Goal: Information Seeking & Learning: Find specific fact

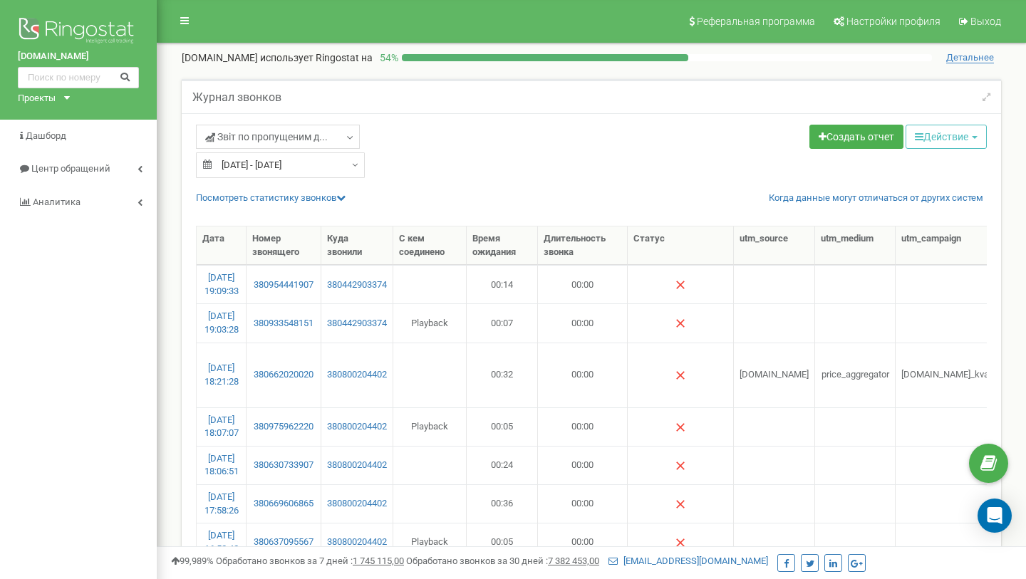
select select "100"
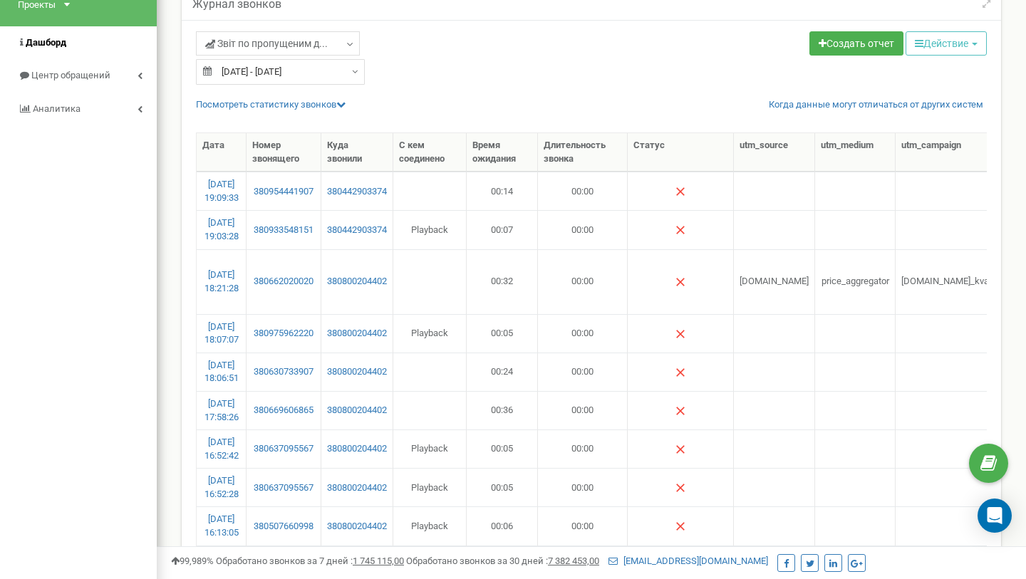
scroll to position [93, 0]
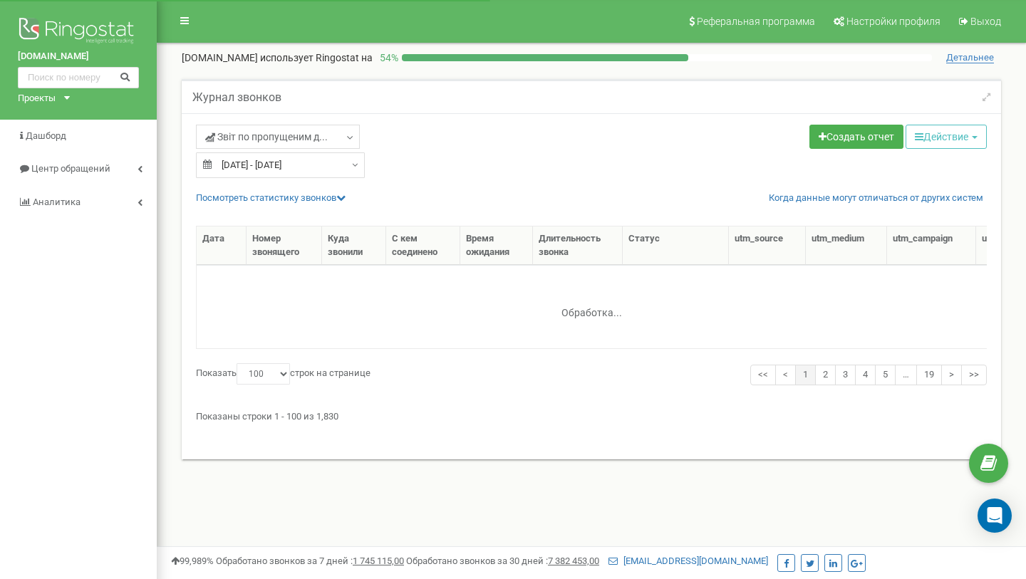
select select "100"
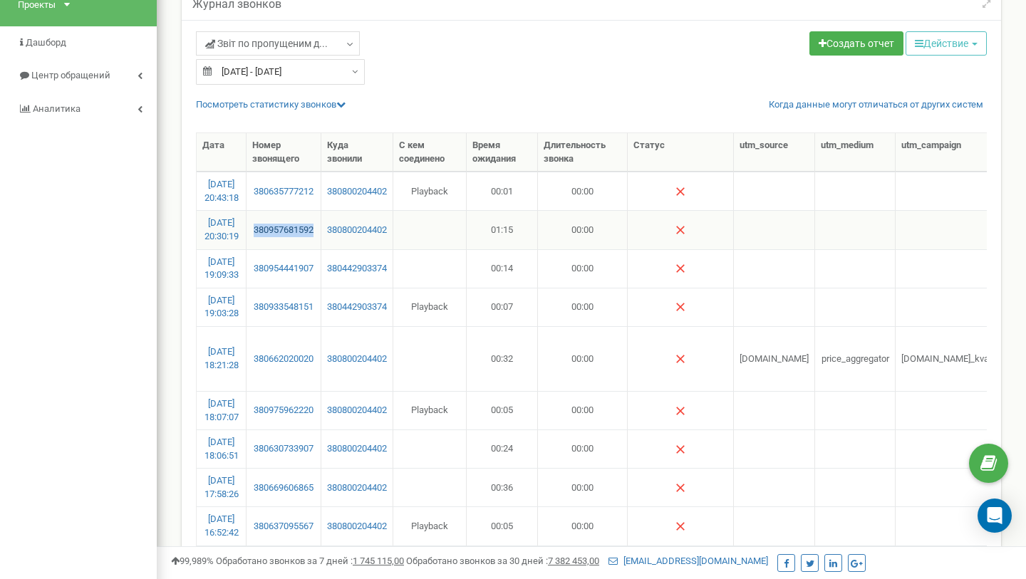
copy link "380957681592"
drag, startPoint x: 293, startPoint y: 244, endPoint x: 260, endPoint y: 224, distance: 39.0
click at [260, 224] on td "380957681592" at bounding box center [283, 229] width 75 height 38
drag, startPoint x: 301, startPoint y: 202, endPoint x: 285, endPoint y: 182, distance: 25.9
click at [286, 182] on td "380635777212" at bounding box center [283, 191] width 75 height 38
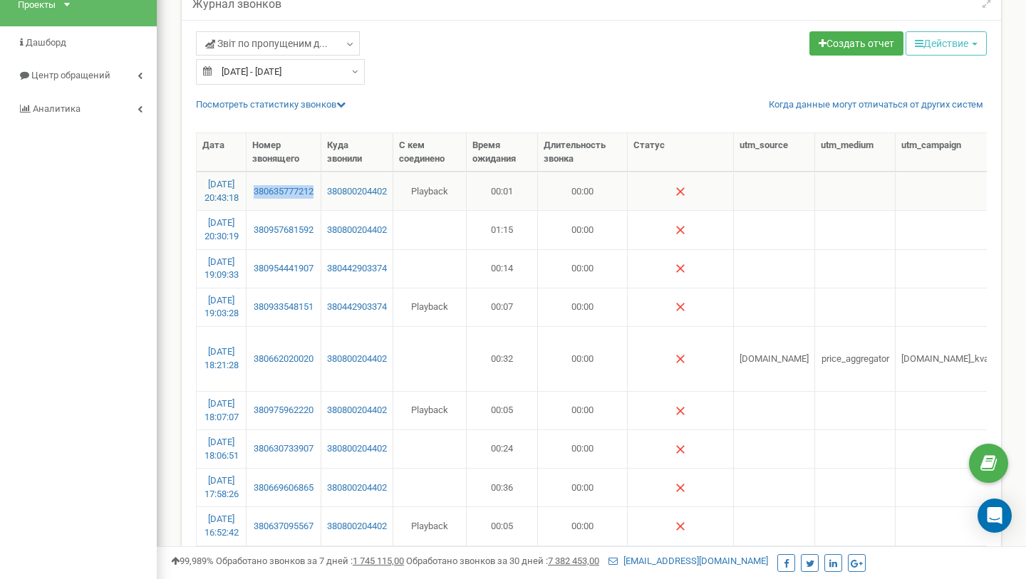
copy link "380635777212"
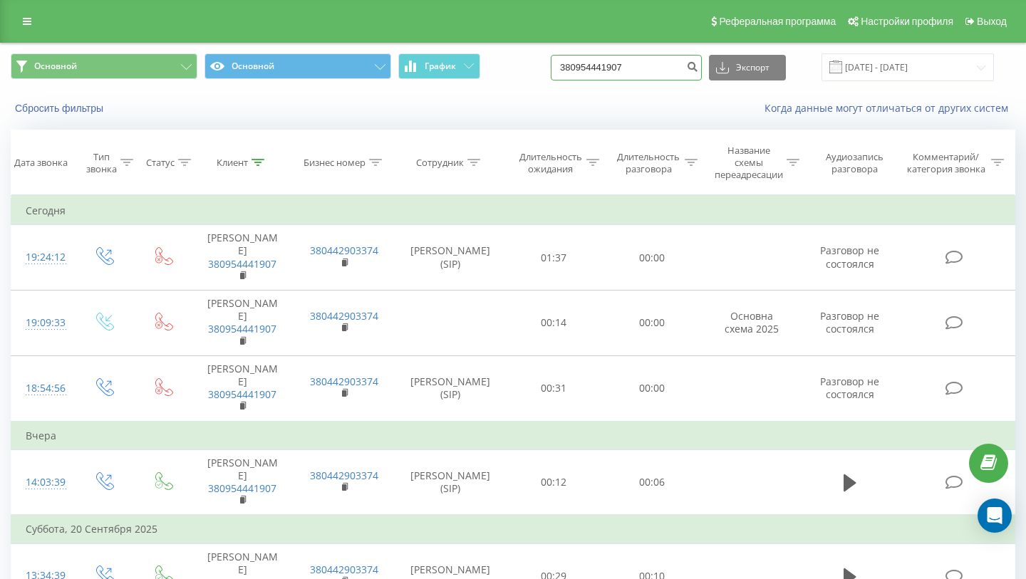
click at [647, 69] on input "380954441907" at bounding box center [625, 68] width 151 height 26
click at [647, 68] on input "380954441907" at bounding box center [625, 68] width 151 height 26
paste input "7681592"
type input "380957681592"
click at [701, 72] on button "submit" at bounding box center [691, 68] width 19 height 26
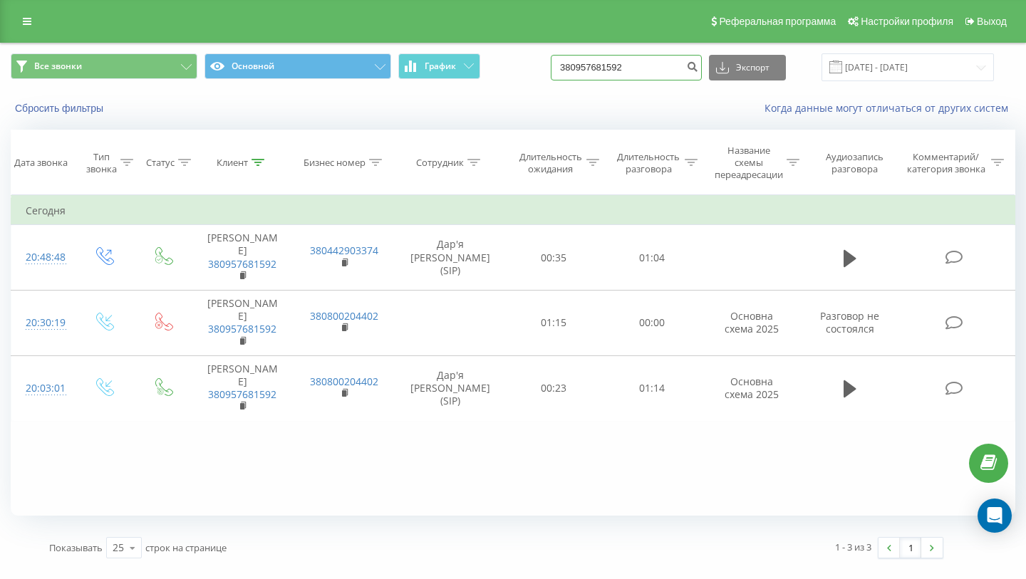
click at [620, 75] on input "380957681592" at bounding box center [625, 68] width 151 height 26
paste input "63577721"
type input "380635777212"
click at [698, 66] on icon "submit" at bounding box center [692, 65] width 12 height 9
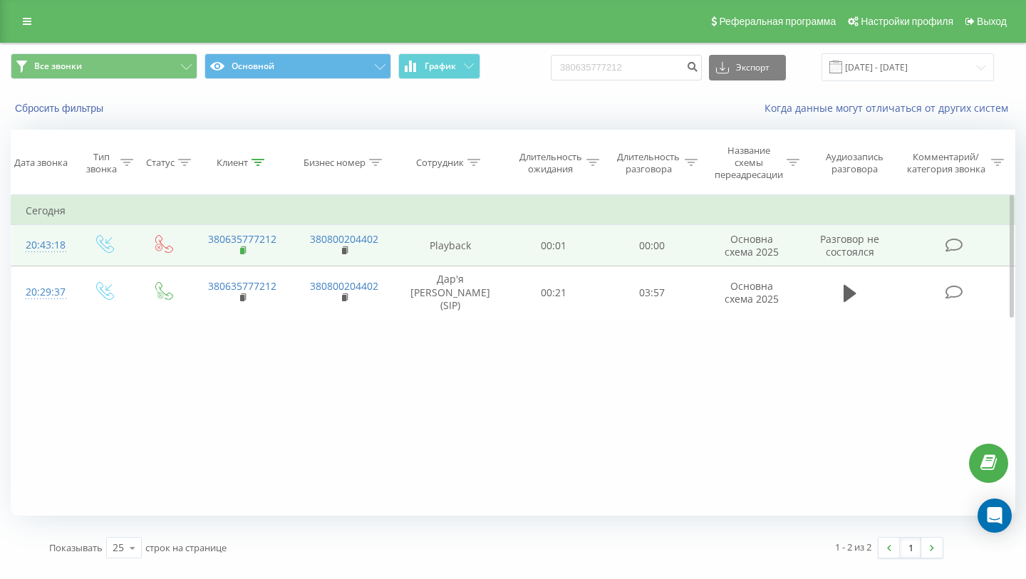
click at [243, 252] on rect at bounding box center [242, 251] width 4 height 6
